Goal: Task Accomplishment & Management: Manage account settings

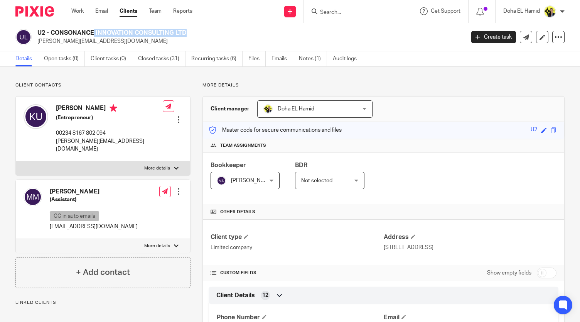
click at [57, 30] on h2 "U2 - CONSONANCE INNOVATION CONSULTING LTD" at bounding box center [206, 33] width 338 height 8
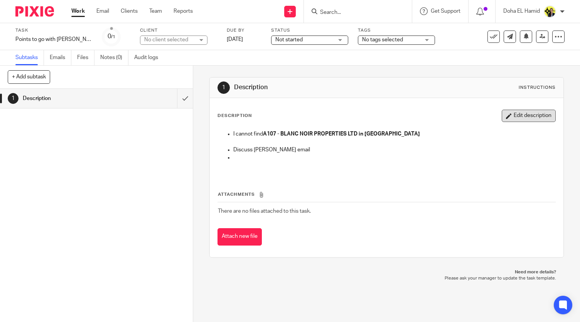
click at [510, 117] on button "Edit description" at bounding box center [529, 116] width 54 height 12
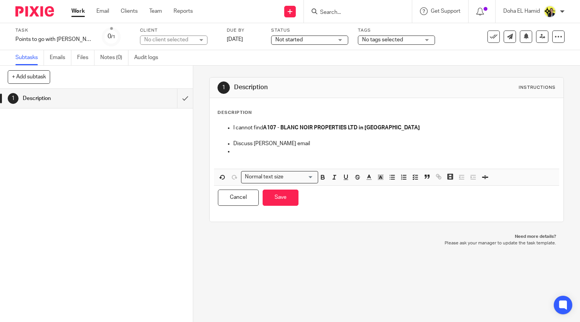
click at [304, 149] on p at bounding box center [394, 151] width 322 height 8
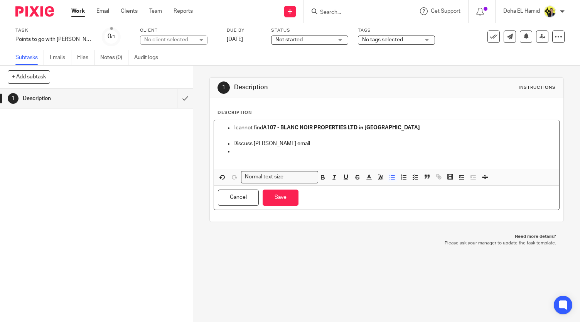
click at [298, 146] on p "Discuss Alex email" at bounding box center [394, 144] width 322 height 8
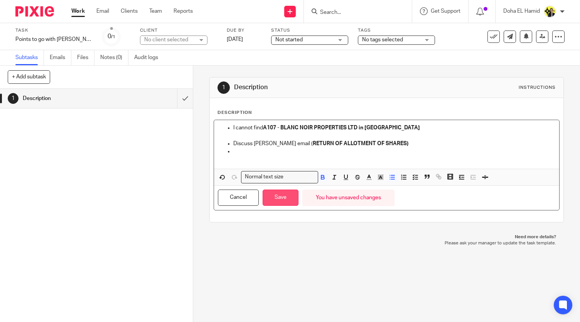
click at [281, 196] on button "Save" at bounding box center [281, 197] width 36 height 17
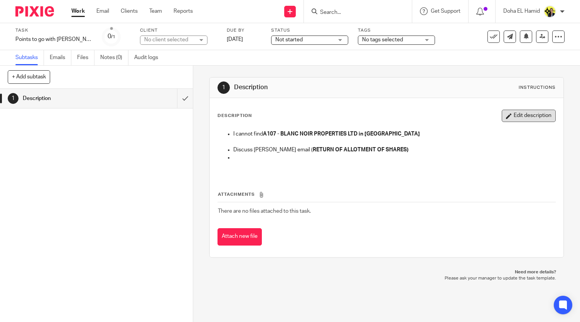
click at [521, 116] on button "Edit description" at bounding box center [529, 116] width 54 height 12
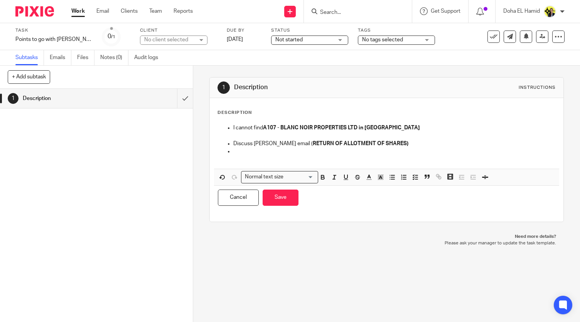
click at [236, 150] on p at bounding box center [394, 151] width 322 height 8
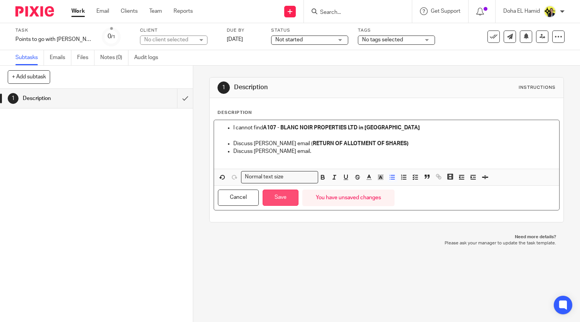
click at [288, 194] on button "Save" at bounding box center [281, 197] width 36 height 17
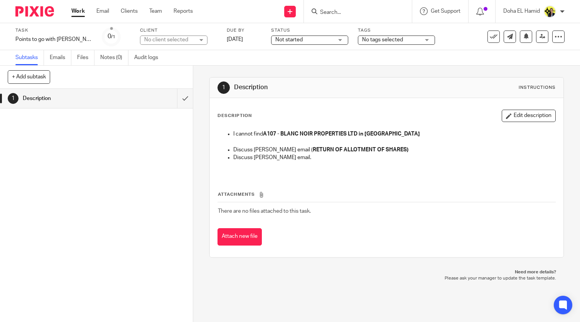
click at [79, 10] on link "Work" at bounding box center [77, 11] width 13 height 8
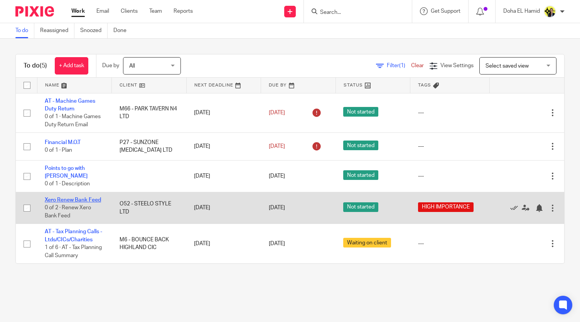
click at [72, 197] on link "Xero Renew Bank Feed" at bounding box center [73, 199] width 56 height 5
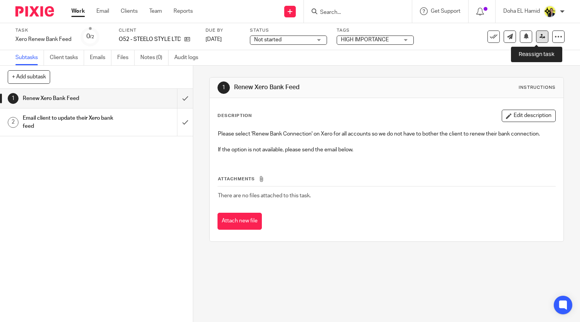
click at [536, 37] on link at bounding box center [542, 36] width 12 height 12
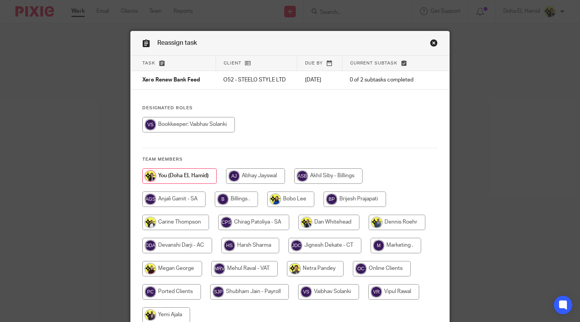
click at [323, 290] on input "radio" at bounding box center [328, 291] width 61 height 15
radio input "true"
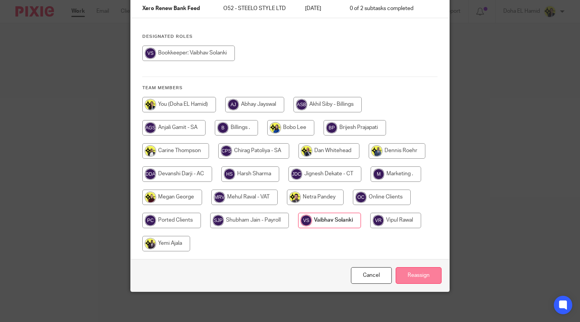
click at [424, 273] on input "Reassign" at bounding box center [419, 275] width 46 height 17
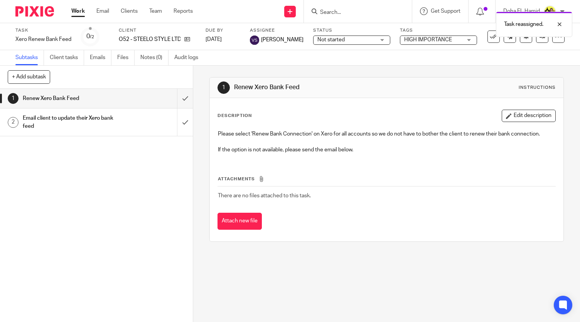
click at [71, 13] on div "Work Email Clients Team Reports Work Email Clients Team Reports Settings" at bounding box center [134, 11] width 141 height 23
click at [76, 13] on link "Work" at bounding box center [77, 11] width 13 height 8
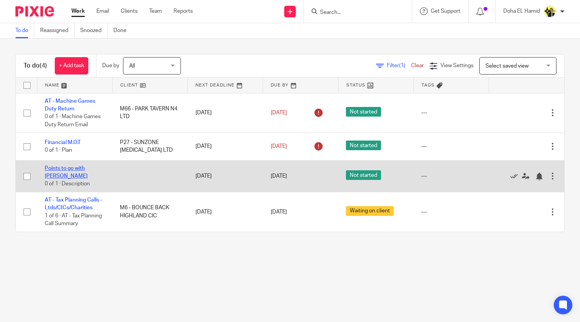
click at [81, 169] on link "Points to go with [PERSON_NAME]" at bounding box center [66, 171] width 43 height 13
click at [546, 174] on td "Edit task Delete" at bounding box center [526, 176] width 75 height 32
click at [549, 174] on div at bounding box center [553, 176] width 8 height 8
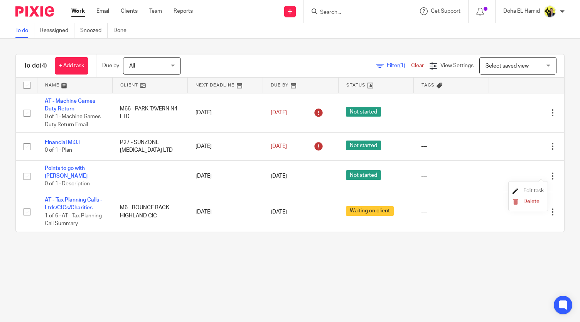
click at [529, 190] on span "Edit task" at bounding box center [533, 190] width 20 height 5
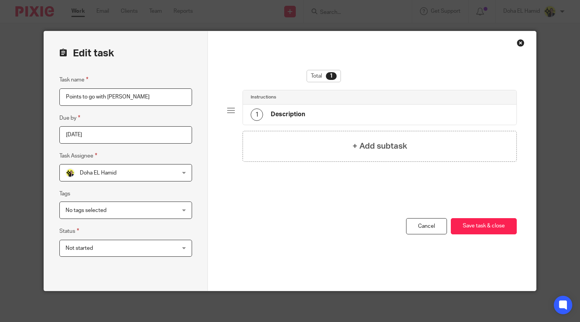
click at [87, 98] on input "Points to go with [PERSON_NAME]" at bounding box center [125, 96] width 133 height 17
type input "Points to discuss with [PERSON_NAME]"
click at [472, 226] on button "Save task & close" at bounding box center [484, 226] width 66 height 17
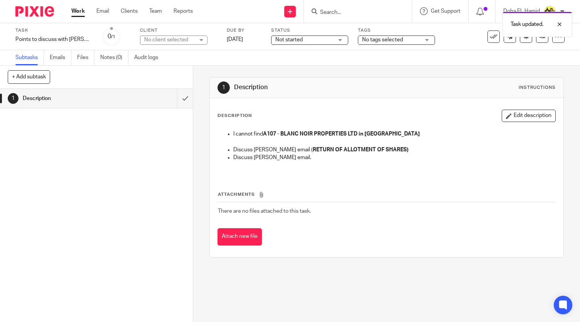
click at [72, 15] on link "Work" at bounding box center [77, 11] width 13 height 8
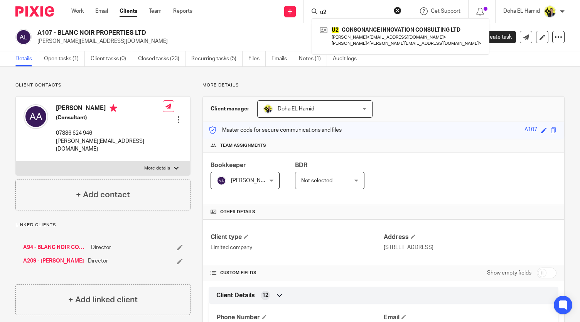
click at [98, 31] on h2 "A107 - BLANC NOIR PROPERTIES LTD" at bounding box center [206, 33] width 338 height 8
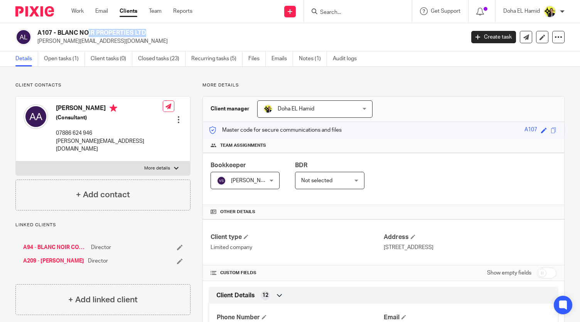
click at [98, 31] on h2 "A107 - BLANC NOIR PROPERTIES LTD" at bounding box center [206, 33] width 338 height 8
copy div "A107 - BLANC NOIR PROPERTIES LTD"
click at [64, 236] on div "A94 - BLANC NOIR CONSULTING LTD Director A209 - [PERSON_NAME] Director" at bounding box center [102, 254] width 175 height 37
click at [64, 243] on link "A94 - BLANC NOIR CONSULTING LTD" at bounding box center [55, 247] width 64 height 8
click at [87, 33] on h2 "A94 - BLANC NOIR CONSULTING LTD" at bounding box center [206, 33] width 338 height 8
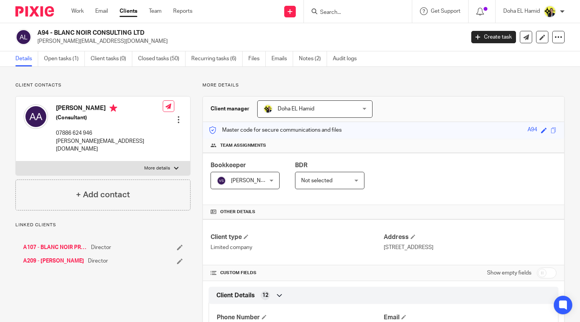
click at [87, 33] on h2 "A94 - BLANC NOIR CONSULTING LTD" at bounding box center [206, 33] width 338 height 8
copy div "A94 - BLANC NOIR CONSULTING LTD"
click at [89, 138] on p "anita@blancnoirconsulting.com" at bounding box center [109, 145] width 107 height 16
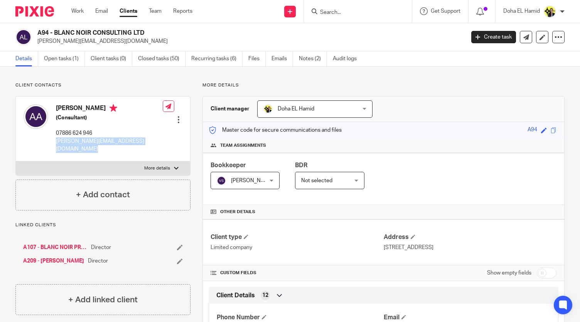
click at [89, 138] on p "anita@blancnoirconsulting.com" at bounding box center [109, 145] width 107 height 16
copy div "anita@blancnoirconsulting.com"
click at [344, 19] on div at bounding box center [358, 11] width 108 height 23
click at [341, 13] on input "Search" at bounding box center [353, 12] width 69 height 7
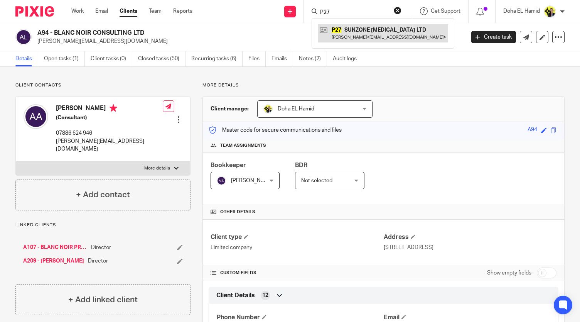
type input "P27"
click at [364, 31] on link at bounding box center [383, 33] width 130 height 18
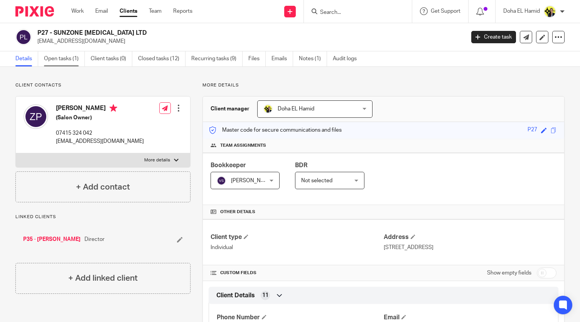
click at [65, 58] on link "Open tasks (1)" at bounding box center [64, 58] width 41 height 15
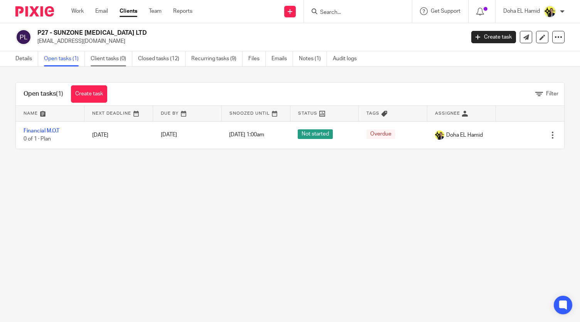
click at [118, 57] on link "Client tasks (0)" at bounding box center [112, 58] width 42 height 15
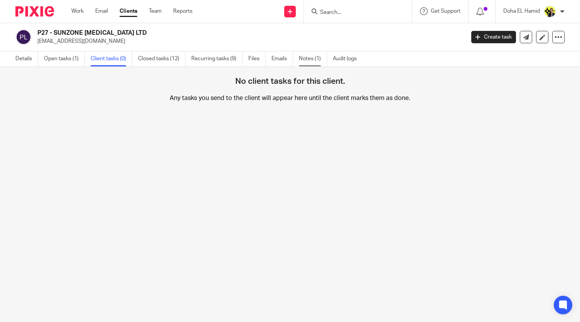
click at [302, 58] on link "Notes (1)" at bounding box center [313, 58] width 28 height 15
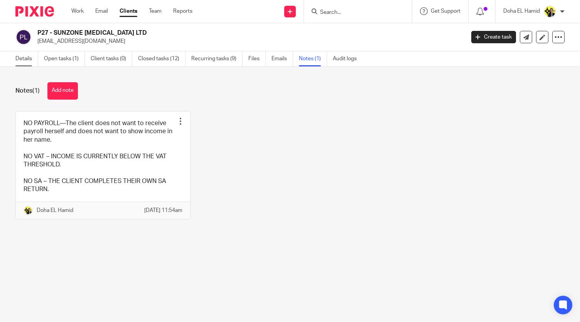
click at [23, 58] on link "Details" at bounding box center [26, 58] width 23 height 15
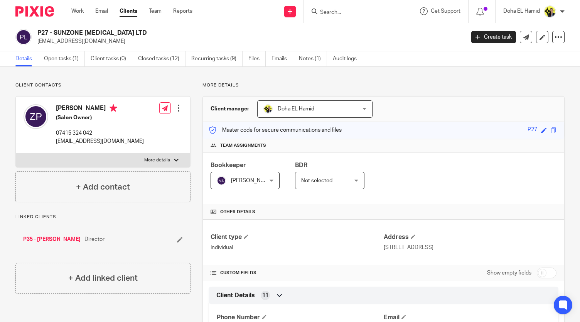
click at [54, 50] on div "P27 - SUNZONE [MEDICAL_DATA] LTD [EMAIL_ADDRESS][DOMAIN_NAME] Create task Updat…" at bounding box center [290, 37] width 580 height 28
click at [54, 57] on link "Open tasks (1)" at bounding box center [64, 58] width 41 height 15
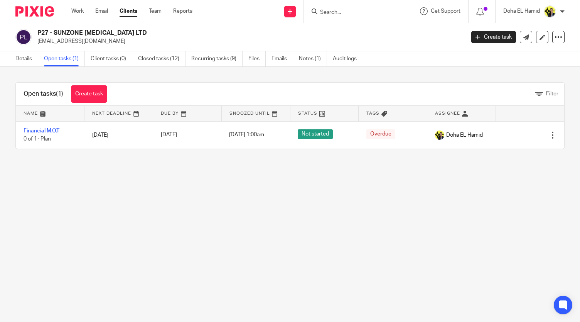
drag, startPoint x: 122, startPoint y: 33, endPoint x: 53, endPoint y: 30, distance: 69.1
click at [53, 30] on h2 "P27 - SUNZONE [MEDICAL_DATA] LTD" at bounding box center [206, 33] width 338 height 8
copy h2 "SUNZONE [MEDICAL_DATA] LTD"
click at [30, 71] on div "Open tasks (1) Create task Filter Name Next Deadline Due By Snoozed Until Statu…" at bounding box center [290, 116] width 580 height 98
click at [308, 61] on link "Notes (1)" at bounding box center [313, 58] width 28 height 15
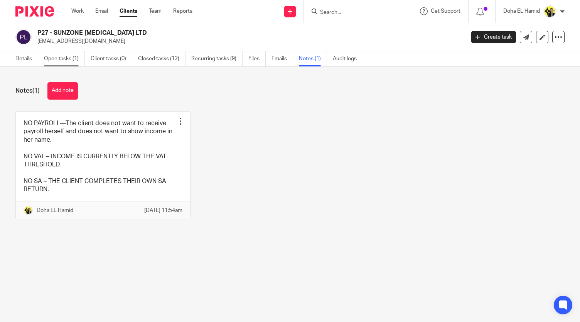
click at [69, 62] on link "Open tasks (1)" at bounding box center [64, 58] width 41 height 15
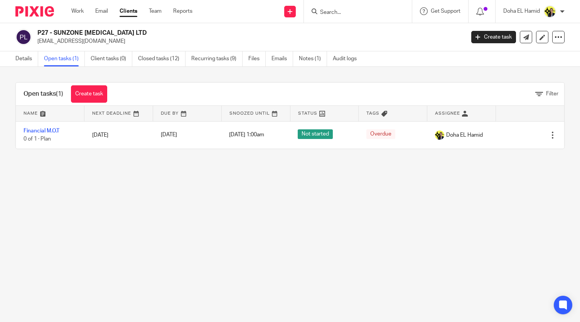
click at [165, 70] on div "Open tasks (1) Create task Filter Name Next Deadline Due By Snoozed Until Statu…" at bounding box center [290, 116] width 580 height 98
click at [330, 14] on input "Search" at bounding box center [353, 12] width 69 height 7
type input "b64"
click at [345, 28] on link at bounding box center [383, 33] width 130 height 18
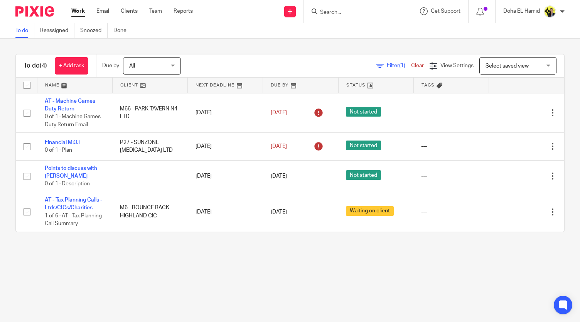
click at [332, 11] on input "Search" at bounding box center [353, 12] width 69 height 7
type input "c29"
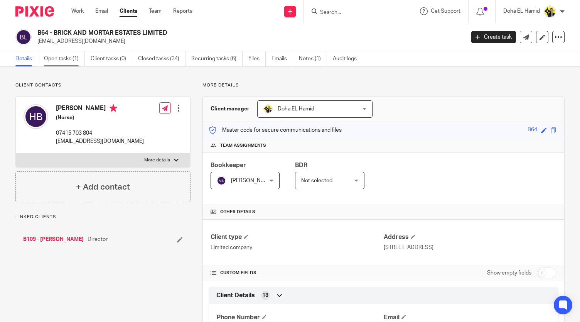
click at [66, 61] on link "Open tasks (1)" at bounding box center [64, 58] width 41 height 15
click at [71, 136] on p "07415 703 804" at bounding box center [100, 133] width 88 height 8
copy div "07415 703 804"
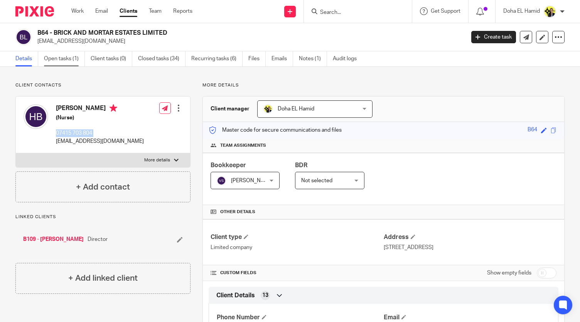
click at [59, 58] on link "Open tasks (1)" at bounding box center [64, 58] width 41 height 15
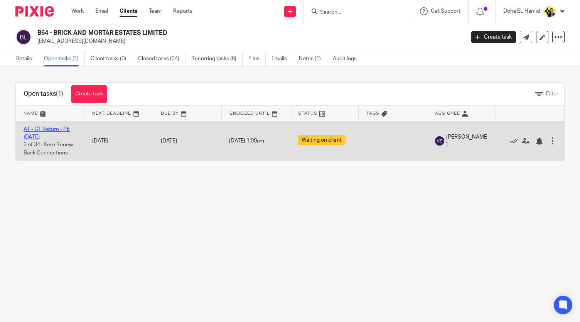
click at [47, 127] on link "AT - CT Return - PE 30-11-2024" at bounding box center [47, 132] width 46 height 13
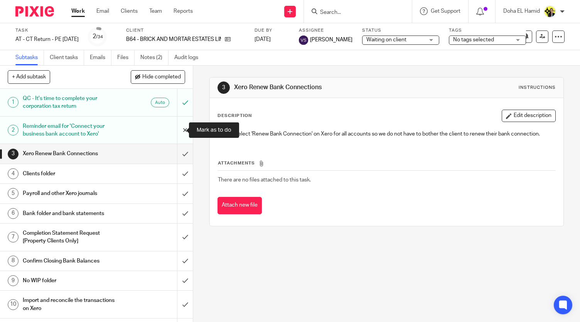
click at [180, 127] on input "submit" at bounding box center [96, 129] width 193 height 27
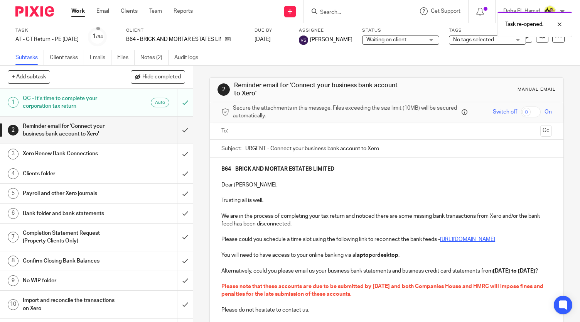
click at [261, 198] on p "Trusting all is well." at bounding box center [386, 200] width 330 height 8
click at [221, 212] on p "We are in the process of completing your tax return and noticed there are some …" at bounding box center [386, 220] width 330 height 16
drag, startPoint x: 565, startPoint y: 183, endPoint x: 567, endPoint y: 209, distance: 25.5
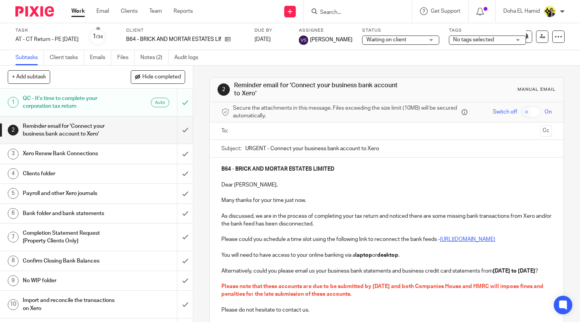
click at [567, 209] on div "2 Reminder email for 'Connect your business bank account to Xero' Manual email …" at bounding box center [386, 194] width 387 height 256
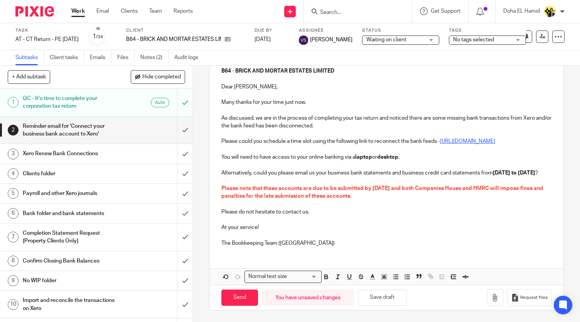
scroll to position [112, 0]
click at [384, 292] on button "Save draft" at bounding box center [382, 297] width 49 height 17
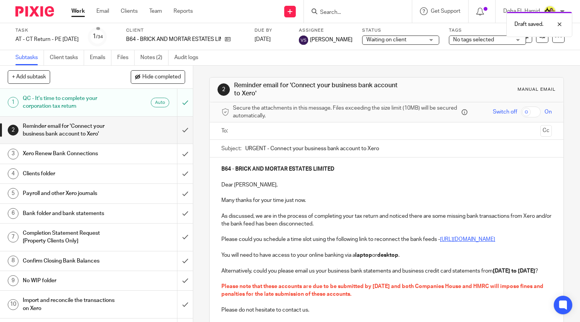
click at [297, 126] on input "text" at bounding box center [387, 130] width 302 height 9
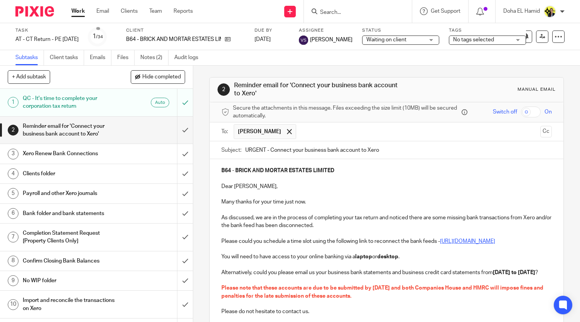
scroll to position [113, 0]
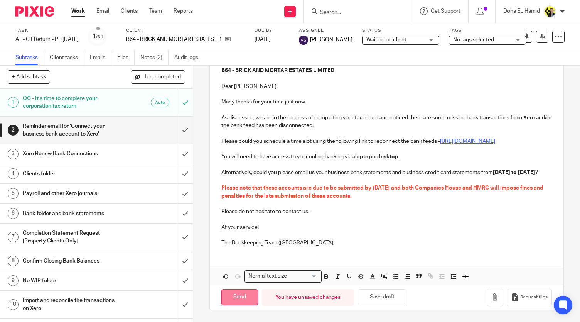
click at [236, 300] on input "Send" at bounding box center [239, 297] width 37 height 17
type input "Sent"
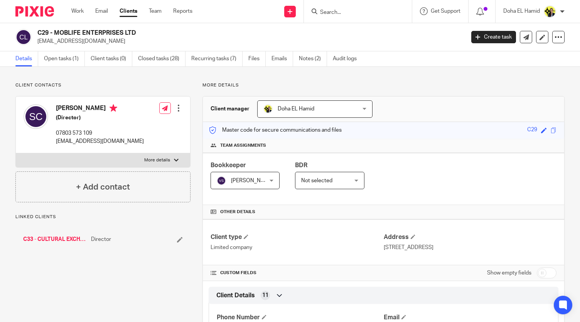
click at [72, 130] on p "07803 573 109" at bounding box center [100, 133] width 88 height 8
copy div "07803 573 109"
click at [71, 61] on link "Open tasks (1)" at bounding box center [64, 58] width 41 height 15
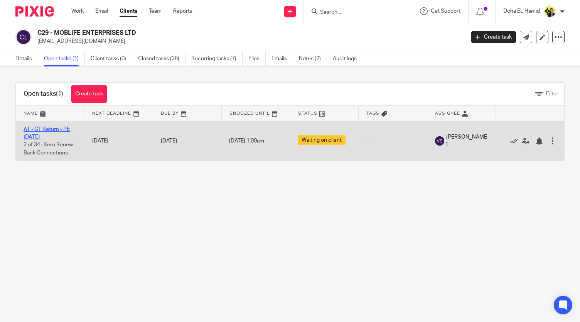
click at [41, 135] on link "AT - CT Return - PE [DATE]" at bounding box center [47, 132] width 46 height 13
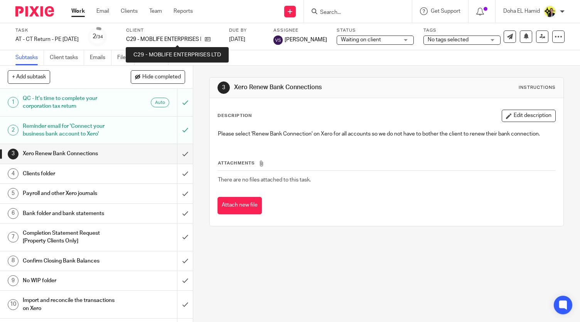
click at [195, 37] on p "C29 - MOBLIFE ENTERPRISES LTD" at bounding box center [163, 39] width 75 height 8
copy div "C29 - MOBLIFE ENTERPRISES LTD"
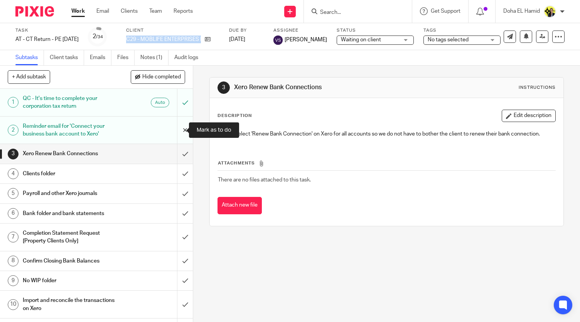
click at [178, 128] on input "submit" at bounding box center [96, 129] width 193 height 27
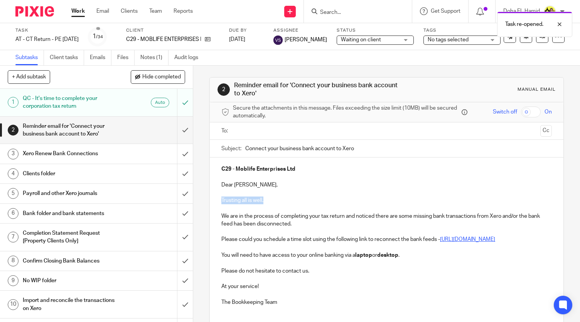
drag, startPoint x: 268, startPoint y: 199, endPoint x: 217, endPoint y: 197, distance: 50.5
click at [217, 197] on div "C29 - Moblife Enterprises Ltd Dear [PERSON_NAME], Trusting all is well. We are …" at bounding box center [387, 234] width 354 height 154
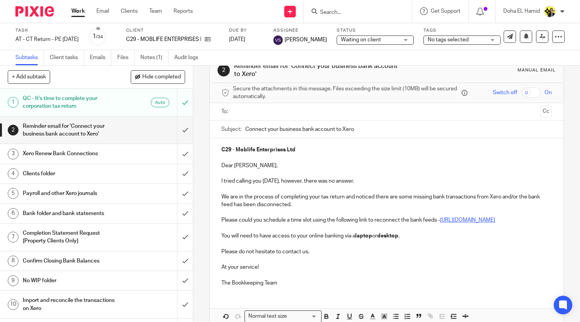
scroll to position [13, 0]
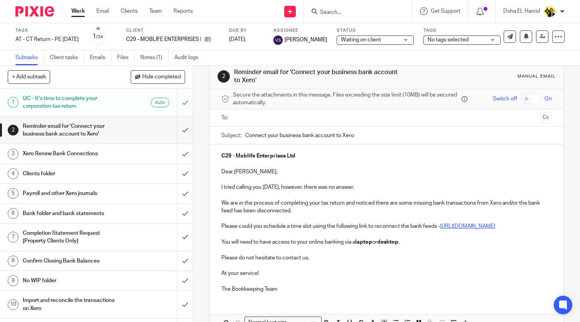
click at [338, 12] on input "Search" at bounding box center [353, 12] width 69 height 7
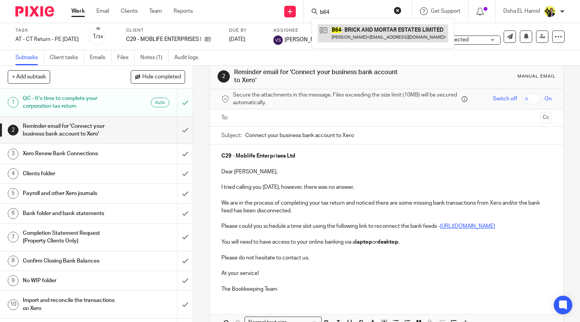
type input "b64"
click at [221, 253] on p at bounding box center [386, 250] width 330 height 8
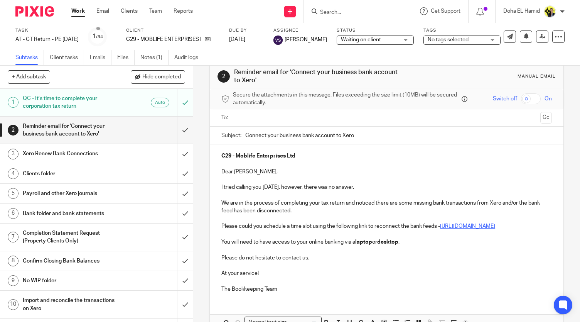
click at [221, 253] on p at bounding box center [386, 250] width 330 height 8
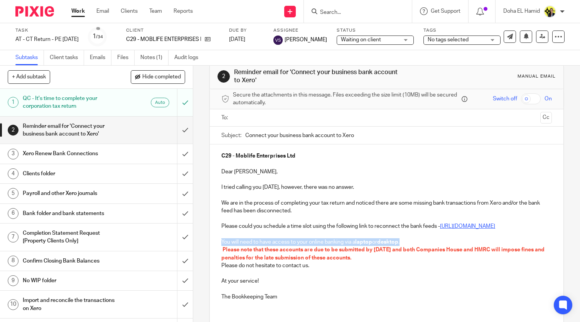
click at [231, 260] on span "Please note that these accounts are due to be submitted by [DATE] and both Comp…" at bounding box center [383, 253] width 324 height 13
click at [218, 255] on div "C29 - Moblife Enterprises Ltd Dear [PERSON_NAME], I tried calling you [DATE], h…" at bounding box center [387, 225] width 354 height 162
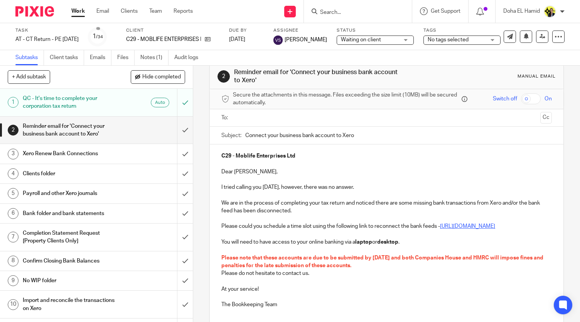
click at [221, 277] on p "Please do not hesitate to contact us." at bounding box center [386, 273] width 330 height 8
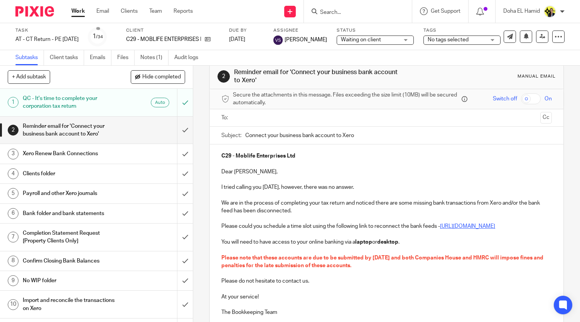
click at [221, 253] on p at bounding box center [386, 250] width 330 height 8
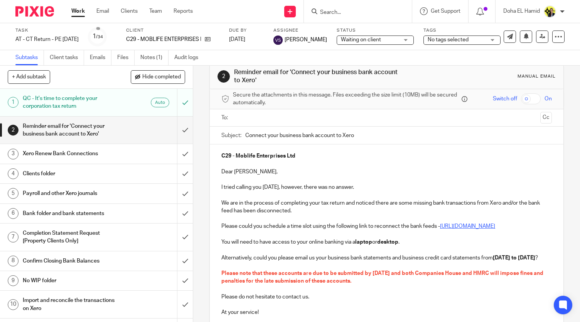
click at [517, 260] on strong "01st January 2024 to 30th November 2024" at bounding box center [514, 257] width 42 height 5
click at [493, 260] on strong "01st December 2024 to 30th November 2024" at bounding box center [514, 257] width 42 height 5
click at [297, 269] on p at bounding box center [386, 265] width 330 height 8
drag, startPoint x: 357, startPoint y: 187, endPoint x: 212, endPoint y: 187, distance: 145.4
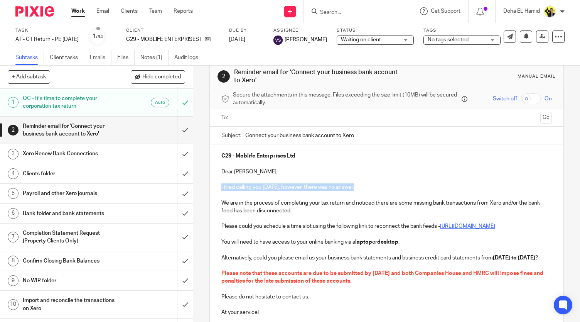
click at [212, 187] on div "C29 - Moblife Enterprises Ltd Dear Stefan, I tried calling you today, however, …" at bounding box center [387, 240] width 354 height 193
click at [218, 202] on div "C29 - Moblife Enterprises Ltd Dear Stefan, Many thanks for your time just now. …" at bounding box center [387, 240] width 354 height 193
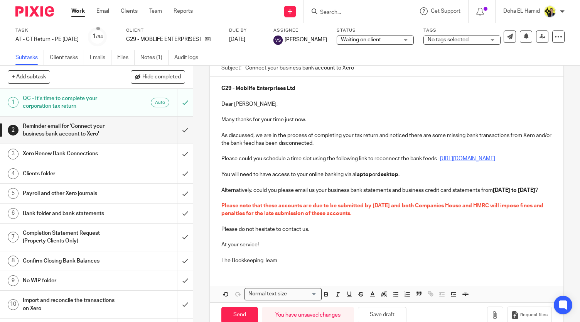
scroll to position [112, 0]
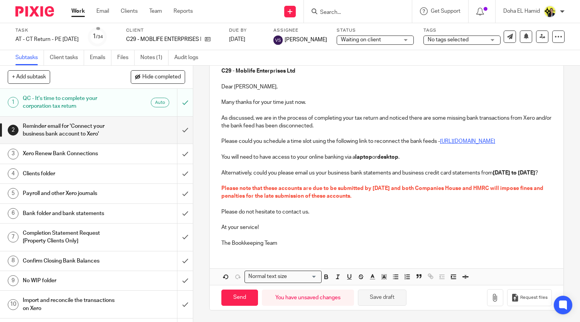
click at [386, 300] on button "Save draft" at bounding box center [382, 297] width 49 height 17
drag, startPoint x: 566, startPoint y: 197, endPoint x: 565, endPoint y: 169, distance: 28.9
click at [564, 165] on div "2 Reminder email for 'Connect your business bank account to Xero' Manual email …" at bounding box center [386, 194] width 387 height 256
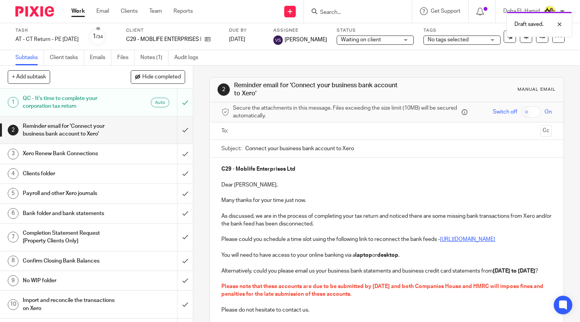
click at [319, 128] on input "text" at bounding box center [387, 130] width 302 height 9
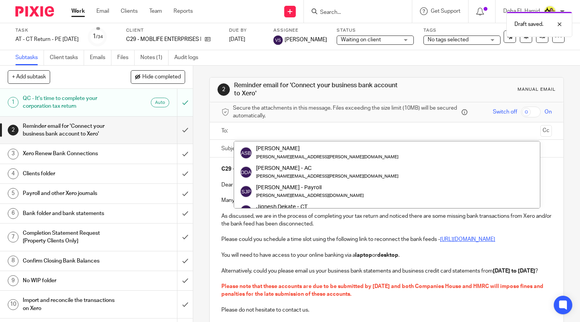
scroll to position [347, 0]
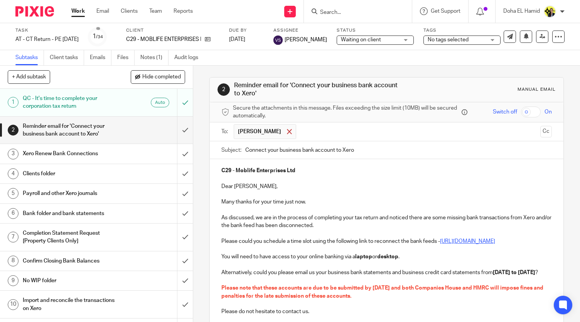
click at [285, 128] on div at bounding box center [289, 132] width 9 height 12
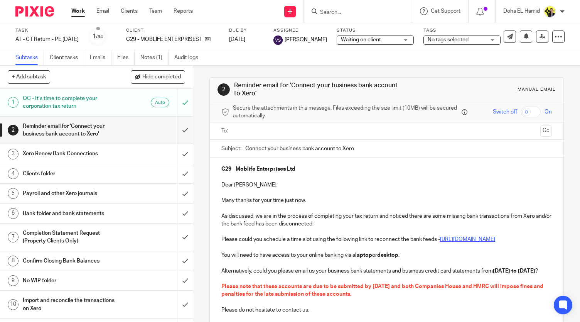
click at [282, 128] on input "text" at bounding box center [387, 130] width 302 height 9
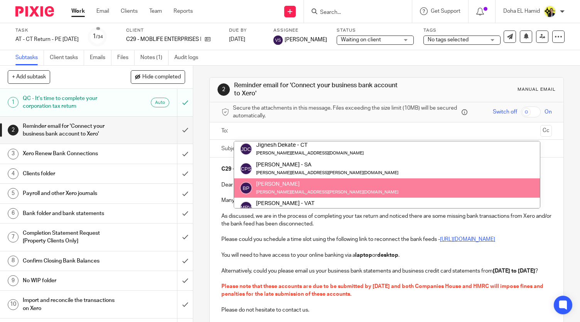
scroll to position [309, 0]
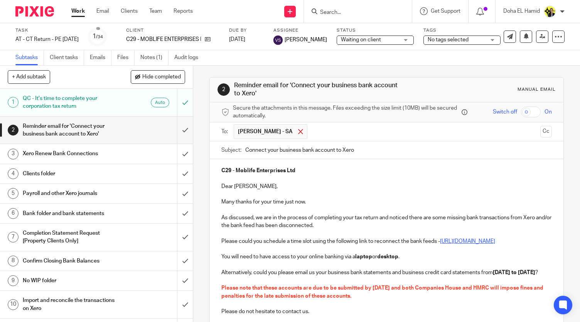
click at [296, 132] on div at bounding box center [300, 132] width 9 height 12
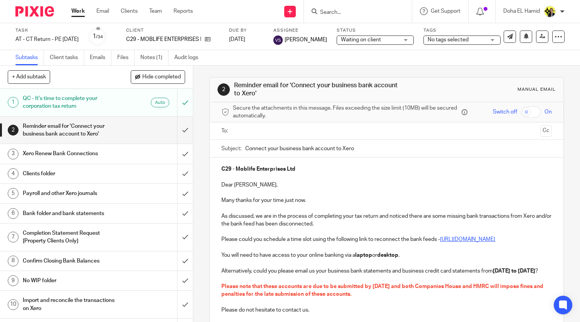
click at [288, 132] on input "text" at bounding box center [387, 130] width 302 height 9
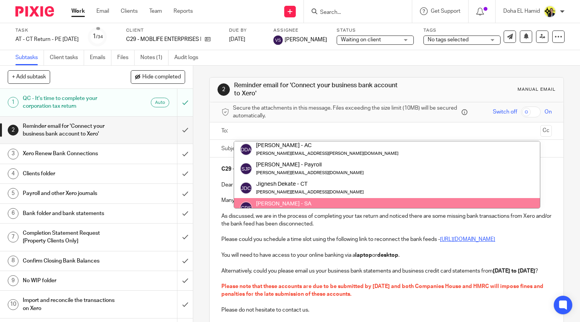
scroll to position [231, 0]
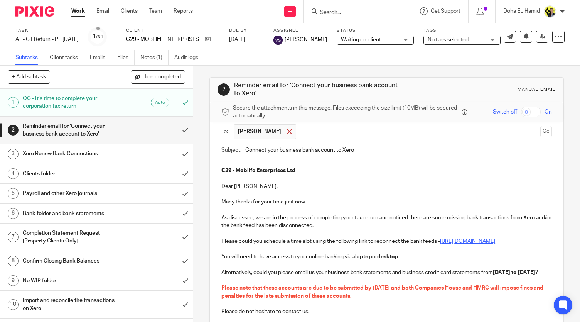
click at [287, 132] on span at bounding box center [289, 131] width 5 height 5
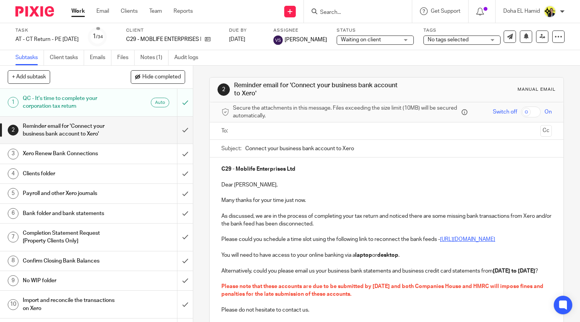
click at [312, 133] on input "text" at bounding box center [387, 130] width 302 height 9
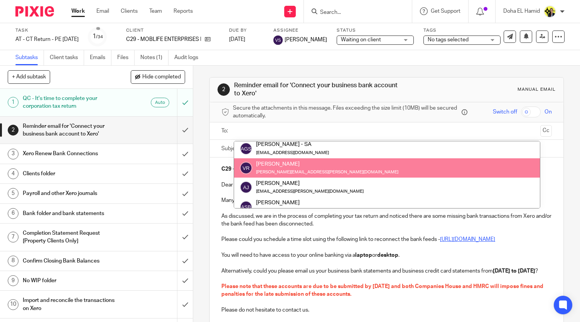
scroll to position [212, 0]
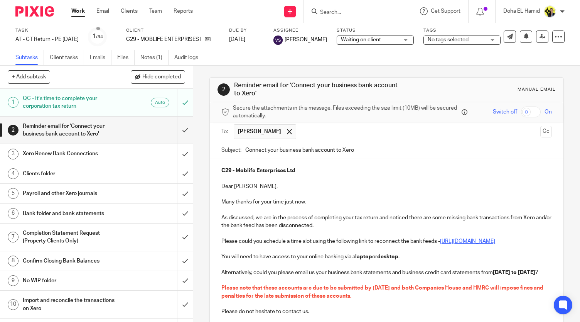
click at [347, 126] on input "text" at bounding box center [418, 131] width 237 height 15
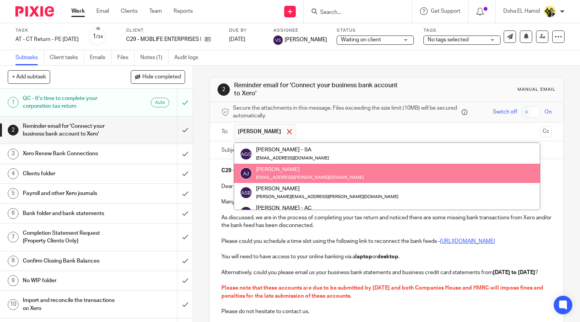
click at [287, 130] on span at bounding box center [289, 131] width 5 height 5
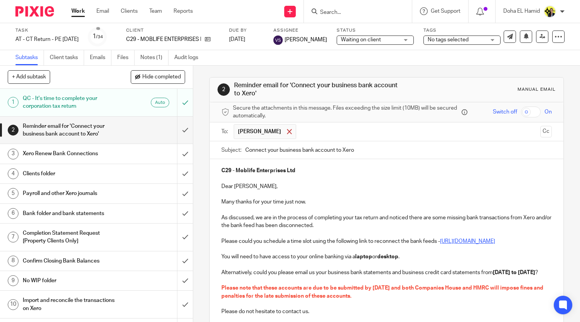
click at [287, 132] on span at bounding box center [289, 131] width 5 height 5
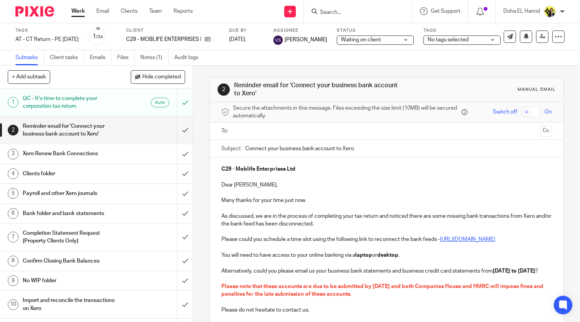
click at [278, 132] on input "text" at bounding box center [387, 130] width 302 height 9
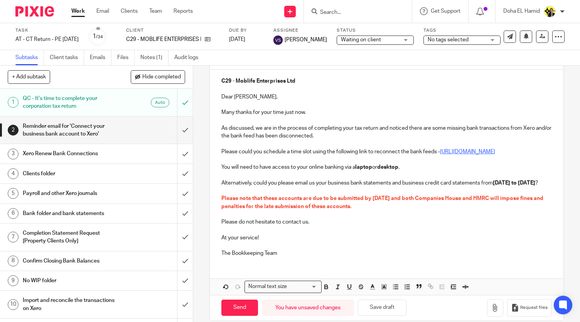
scroll to position [113, 0]
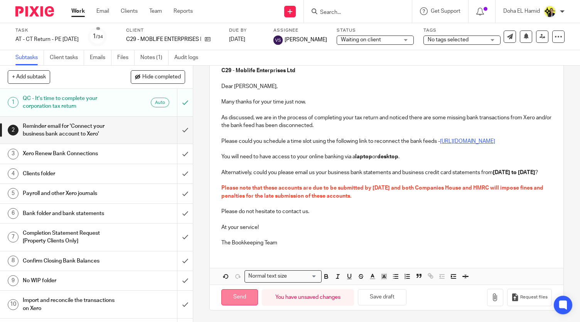
click at [251, 300] on input "Send" at bounding box center [239, 297] width 37 height 17
type input "Sent"
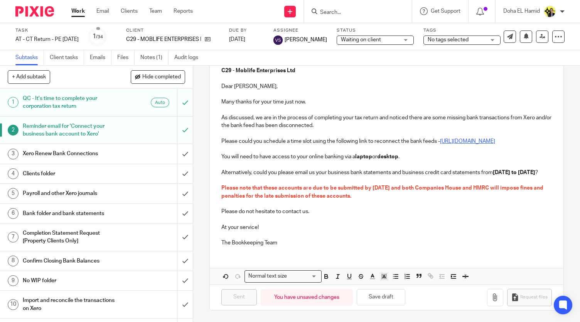
click at [329, 11] on input "Search" at bounding box center [353, 12] width 69 height 7
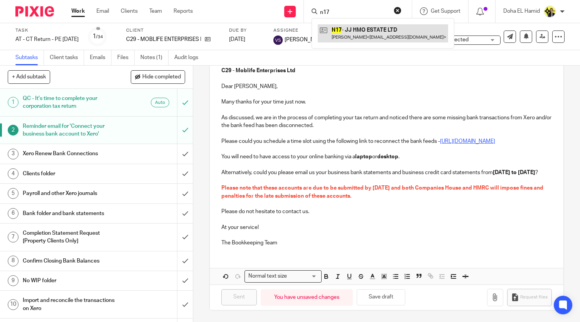
type input "n17"
click at [341, 32] on link at bounding box center [383, 33] width 130 height 18
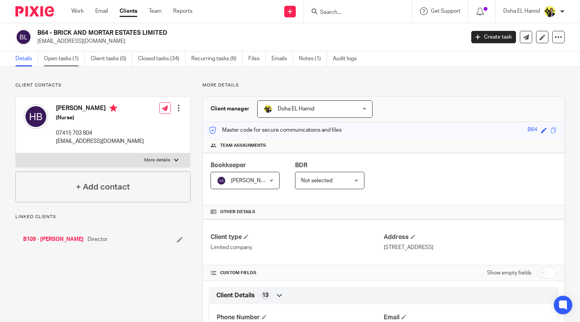
click at [55, 55] on link "Open tasks (1)" at bounding box center [64, 58] width 41 height 15
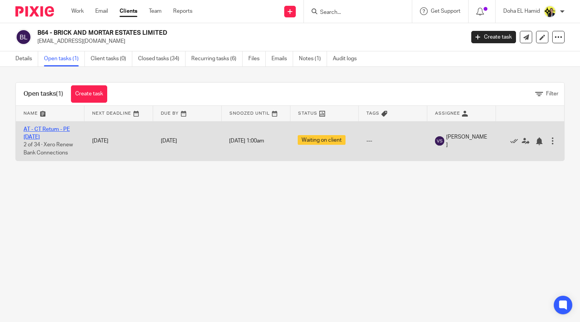
click at [49, 128] on link "AT - CT Return - PE [DATE]" at bounding box center [47, 132] width 46 height 13
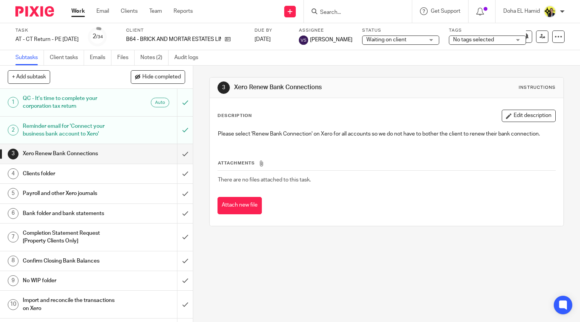
click at [83, 133] on h1 "Reminder email for 'Connect your business bank account to Xero'" at bounding box center [72, 130] width 98 height 20
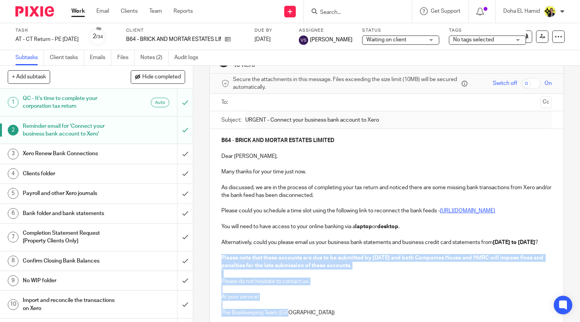
scroll to position [110, 0]
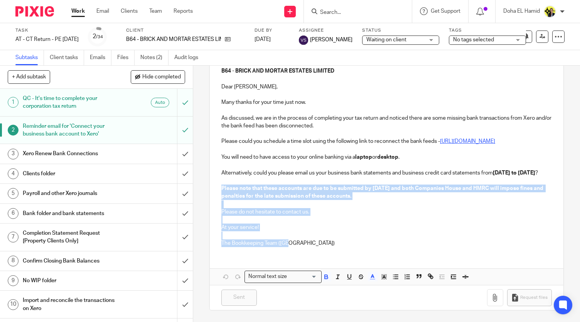
drag, startPoint x: 217, startPoint y: 300, endPoint x: 433, endPoint y: 202, distance: 236.8
click at [433, 202] on div "B64 - BRICK AND MORTAR ESTATES LIMITED Dear Helen, Many thanks for your time ju…" at bounding box center [387, 155] width 354 height 193
copy span "Please note that these accounts are due to be submitted by 31st August 2025 and…"
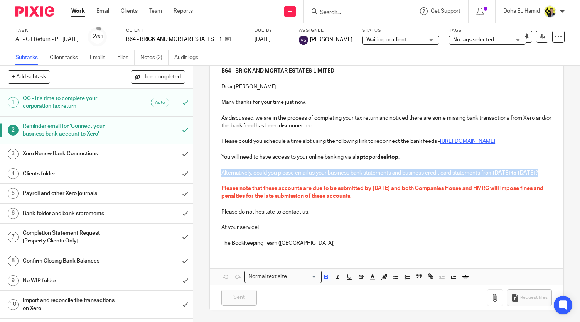
drag, startPoint x: 299, startPoint y: 176, endPoint x: 215, endPoint y: 170, distance: 84.3
click at [215, 170] on div "B64 - BRICK AND MORTAR ESTATES LIMITED Dear Helen, Many thanks for your time ju…" at bounding box center [387, 155] width 354 height 193
copy p "Alternatively, could you please email us your business bank statements and busi…"
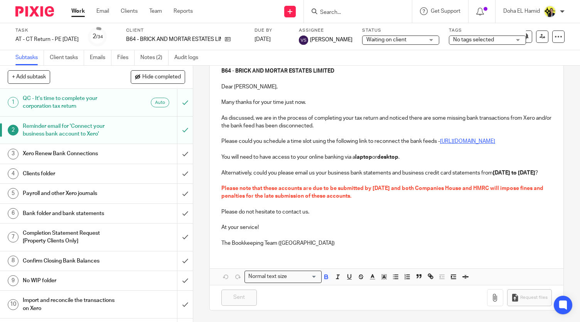
click at [337, 8] on form at bounding box center [360, 12] width 82 height 10
click at [325, 11] on input "Search" at bounding box center [353, 12] width 69 height 7
type input "p27"
click at [347, 35] on link at bounding box center [383, 33] width 130 height 18
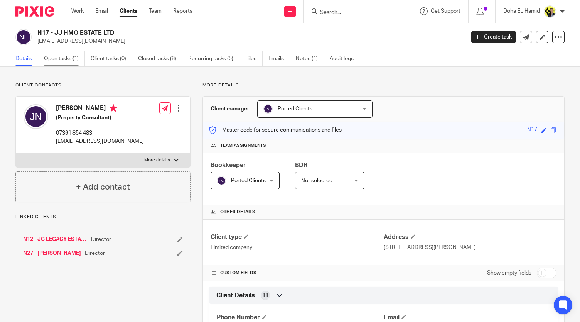
click at [64, 62] on link "Open tasks (1)" at bounding box center [64, 58] width 41 height 15
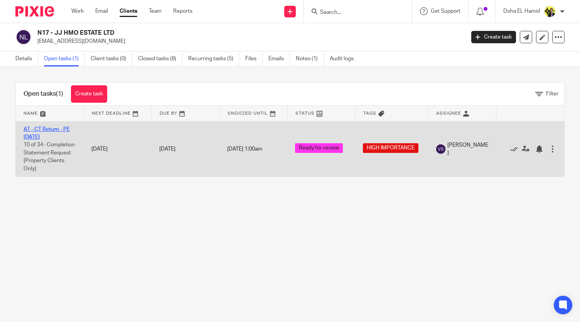
click at [35, 133] on link "AT - CT Return - PE [DATE]" at bounding box center [47, 132] width 46 height 13
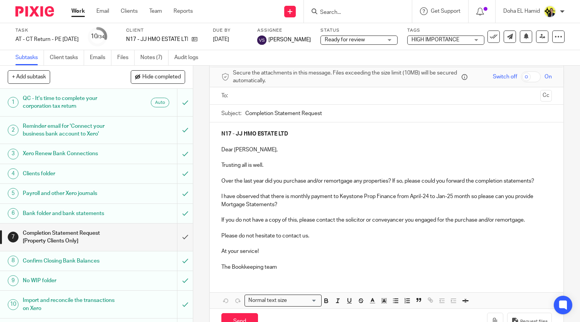
scroll to position [31, 0]
click at [421, 195] on p "I have observed that there is monthly payment to Keystone Prop Finance from Apr…" at bounding box center [386, 200] width 330 height 16
click at [452, 196] on p "I have observed that there is monthly payment to Keystone Prop Finance from [DA…" at bounding box center [386, 200] width 330 height 16
click at [469, 194] on p "I have observed that there is monthly payment to Keystone Prop Finance from [DA…" at bounding box center [386, 200] width 330 height 16
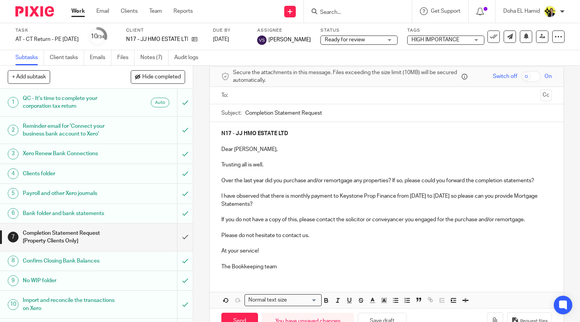
click at [465, 195] on p "I have observed that there is monthly payment to Keystone Prop Finance from [DA…" at bounding box center [386, 200] width 330 height 16
click at [523, 197] on p "I have observed that there is monthly payment to Keystone Prop Finance from [DA…" at bounding box center [386, 200] width 330 height 16
click at [426, 249] on p "At your service!" at bounding box center [386, 251] width 330 height 8
click at [504, 222] on p "If you do not have a copy of this, please contact the solicitor or conveyancer …" at bounding box center [386, 220] width 330 height 8
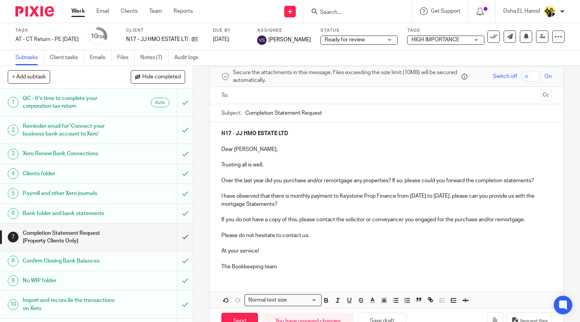
drag, startPoint x: 504, startPoint y: 216, endPoint x: 517, endPoint y: 287, distance: 71.7
click at [517, 287] on div "N17 - JJ HMO ESTATE LTD Dear Joel, Trusting all is well. Over the last year did…" at bounding box center [387, 215] width 354 height 186
click at [380, 319] on button "Save draft" at bounding box center [382, 320] width 49 height 17
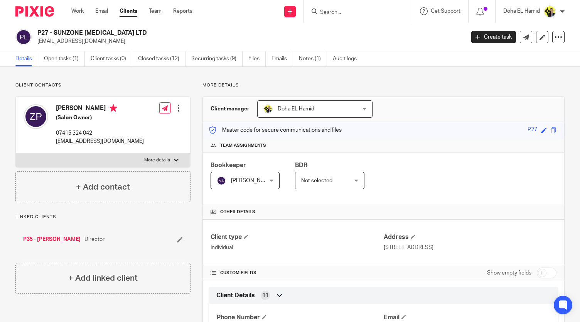
click at [344, 10] on input "Search" at bounding box center [353, 12] width 69 height 7
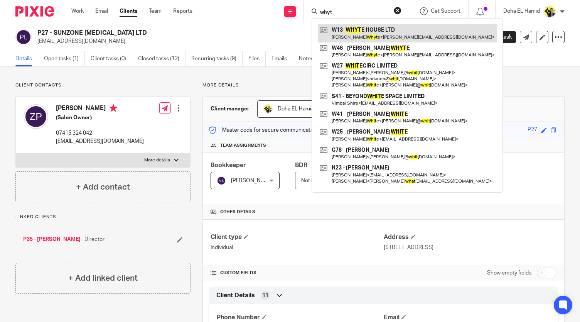
type input "whyt"
click at [362, 29] on link at bounding box center [407, 33] width 179 height 18
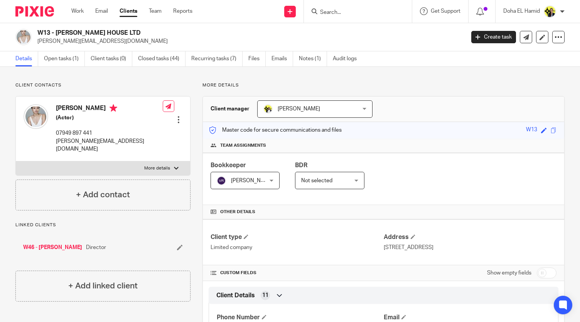
click at [357, 9] on input "Search" at bounding box center [353, 12] width 69 height 7
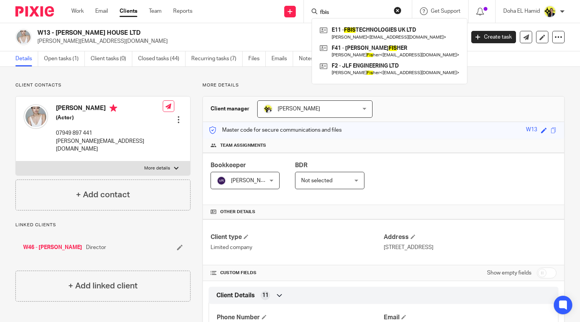
type input "fbis"
click at [396, 25] on link at bounding box center [389, 33] width 143 height 18
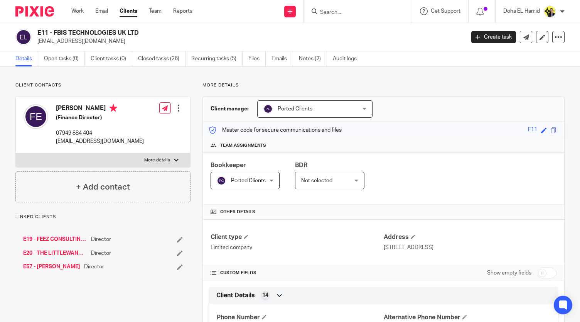
click at [340, 12] on input "Search" at bounding box center [353, 12] width 69 height 7
type input "v"
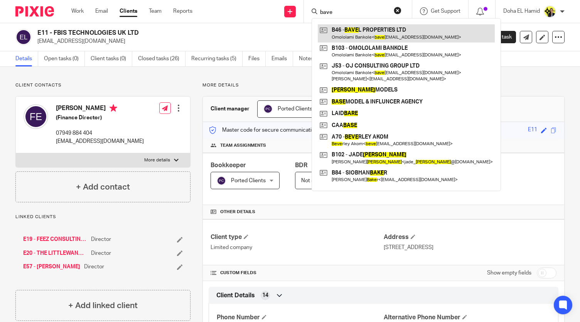
type input "bave"
click at [356, 31] on link at bounding box center [406, 33] width 177 height 18
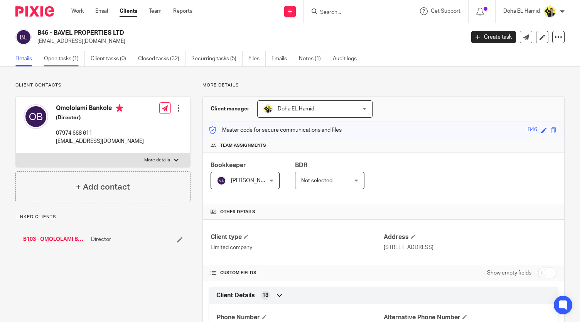
click at [69, 54] on link "Open tasks (1)" at bounding box center [64, 58] width 41 height 15
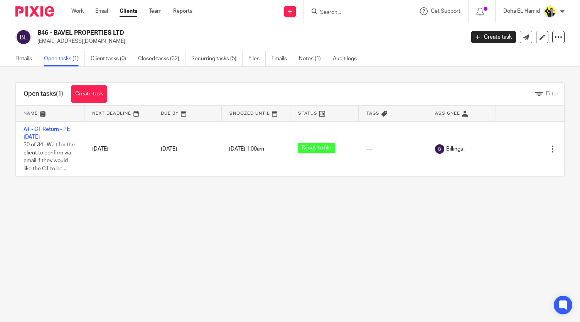
click at [336, 13] on input "Search" at bounding box center [353, 12] width 69 height 7
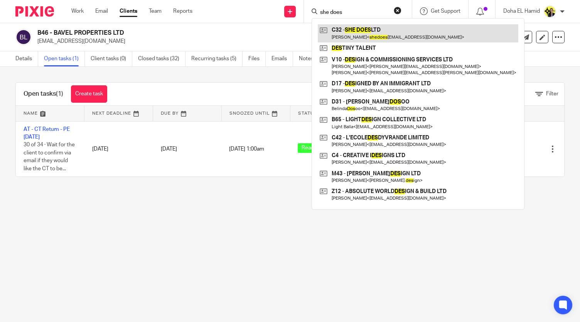
type input "she does"
click at [366, 35] on link at bounding box center [418, 33] width 201 height 18
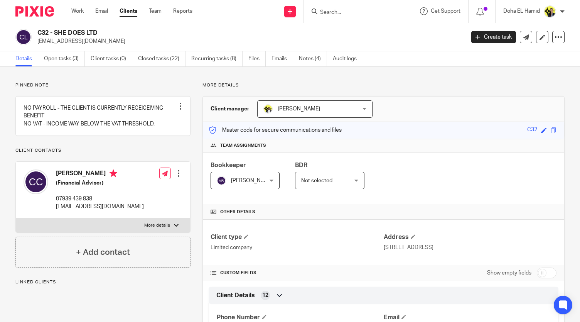
click at [325, 9] on input "Search" at bounding box center [353, 12] width 69 height 7
type input "foreign"
click at [370, 30] on link at bounding box center [383, 33] width 130 height 18
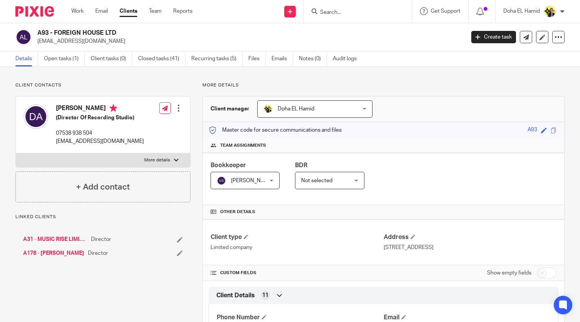
click at [69, 51] on div "A93 - FOREIGN HOUSE LTD agyapong_david@yahoo.co.uk Create task Update from Comp…" at bounding box center [290, 37] width 580 height 28
click at [66, 57] on link "Open tasks (1)" at bounding box center [64, 58] width 41 height 15
click at [339, 10] on input "Search" at bounding box center [353, 12] width 69 height 7
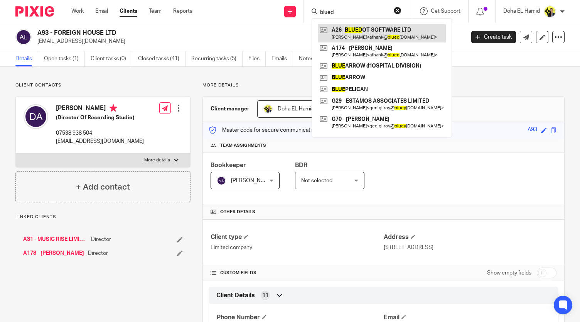
type input "blued"
click at [380, 38] on link at bounding box center [382, 33] width 128 height 18
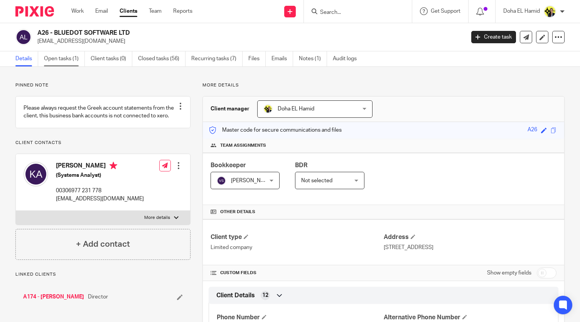
click at [65, 60] on link "Open tasks (1)" at bounding box center [64, 58] width 41 height 15
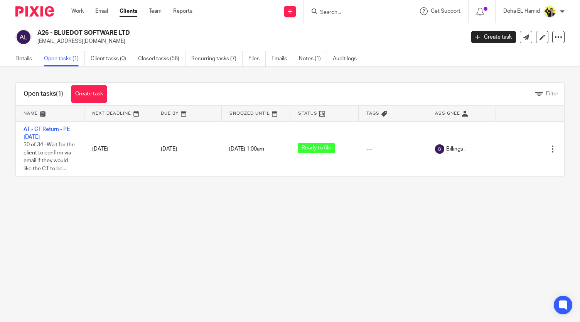
click at [331, 10] on input "Search" at bounding box center [353, 12] width 69 height 7
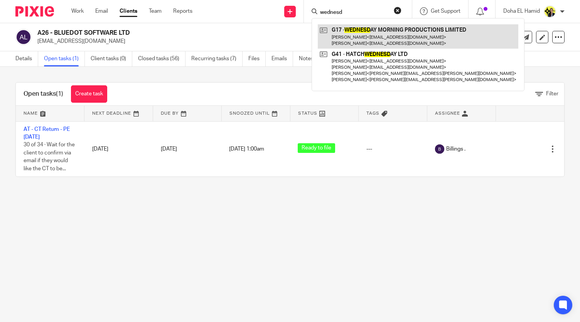
type input "wednesd"
click at [354, 39] on link at bounding box center [418, 36] width 201 height 24
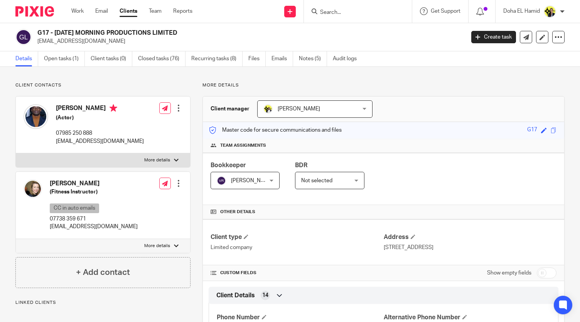
click at [334, 10] on input "Search" at bounding box center [353, 12] width 69 height 7
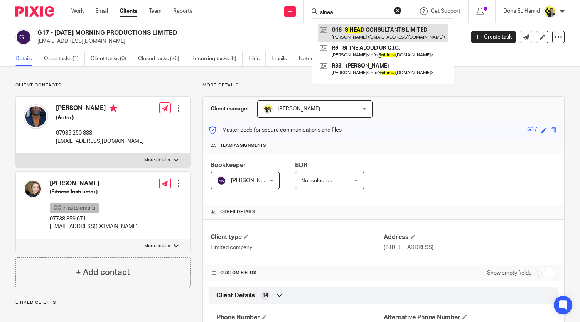
type input "sinea"
click at [377, 29] on link at bounding box center [383, 33] width 130 height 18
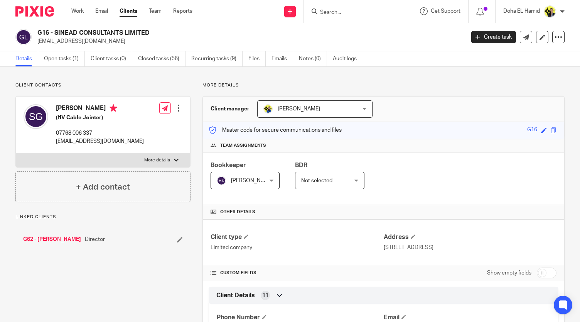
click at [344, 10] on input "Search" at bounding box center [353, 12] width 69 height 7
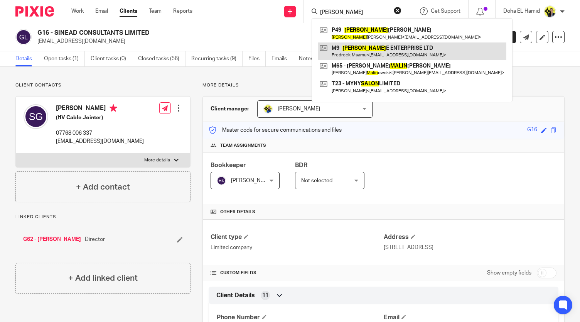
type input "malon"
click at [361, 50] on link at bounding box center [412, 51] width 189 height 18
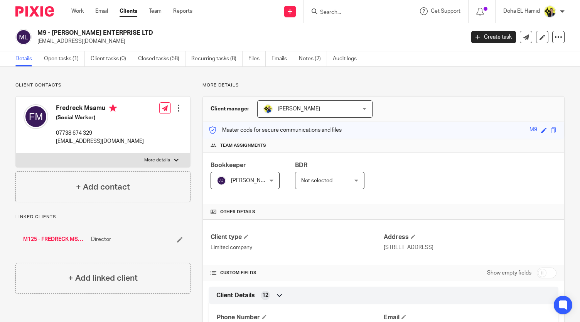
click at [327, 17] on div at bounding box center [358, 11] width 108 height 23
click at [329, 13] on input "Search" at bounding box center [353, 12] width 69 height 7
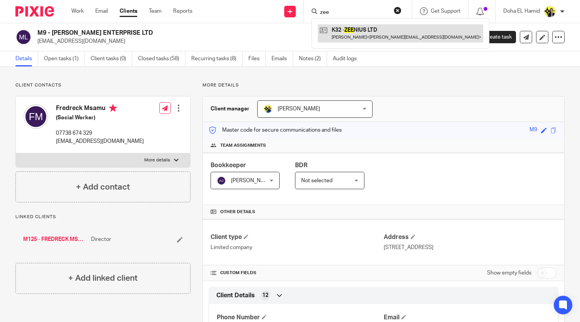
type input "zee"
click at [372, 42] on link at bounding box center [400, 33] width 165 height 18
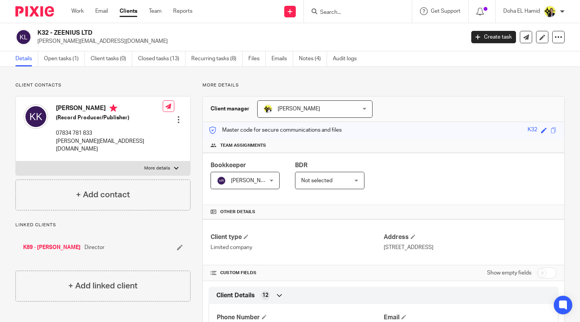
click at [351, 12] on input "Search" at bounding box center [353, 12] width 69 height 7
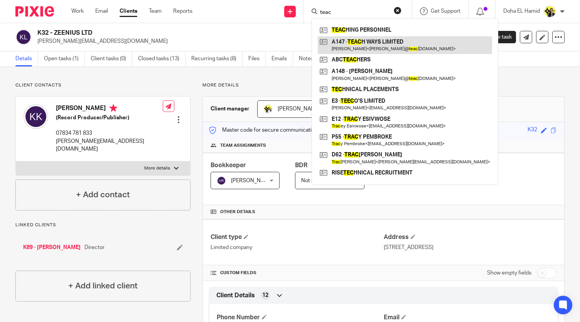
type input "teac"
click at [362, 42] on link at bounding box center [405, 45] width 174 height 18
